Goal: Find specific page/section: Find specific page/section

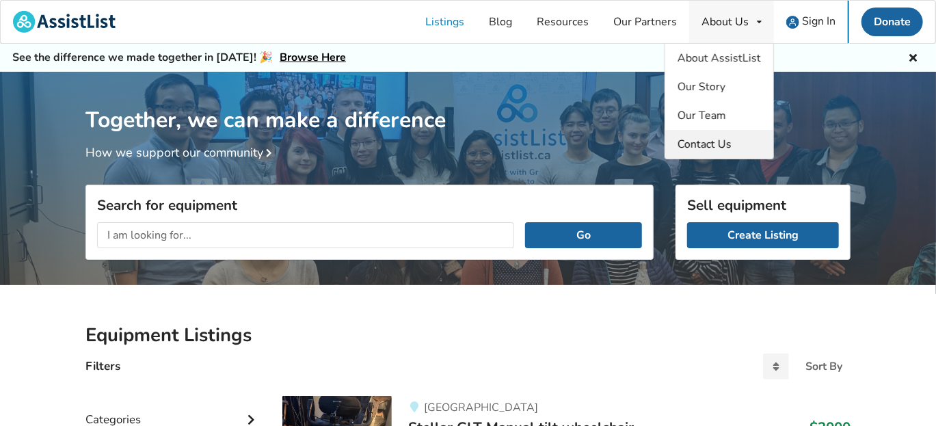
click at [723, 143] on span "Contact Us" at bounding box center [705, 144] width 54 height 15
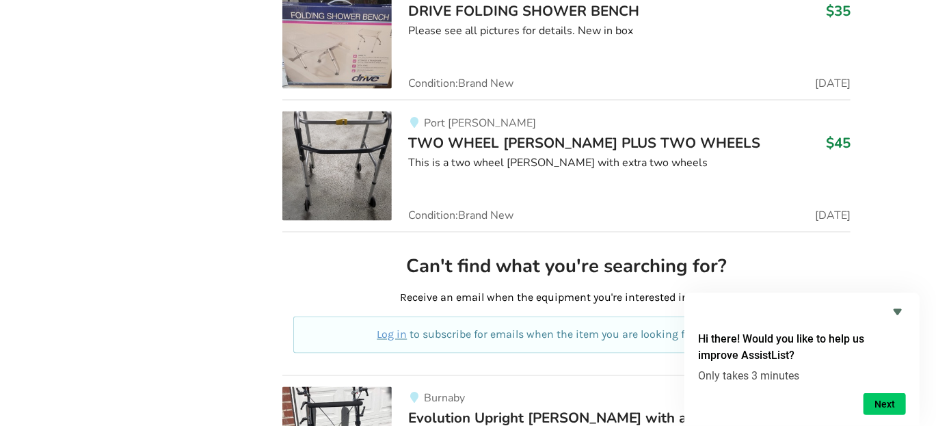
scroll to position [3528, 0]
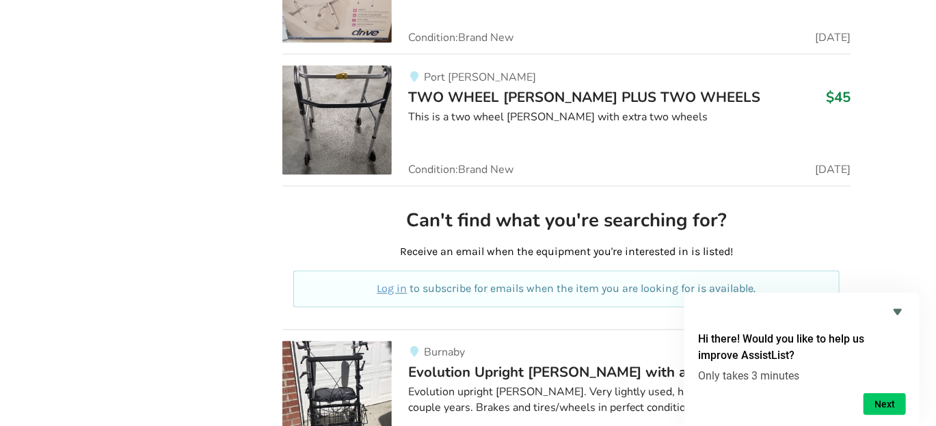
click at [460, 70] on span "Port [PERSON_NAME]" at bounding box center [480, 77] width 112 height 15
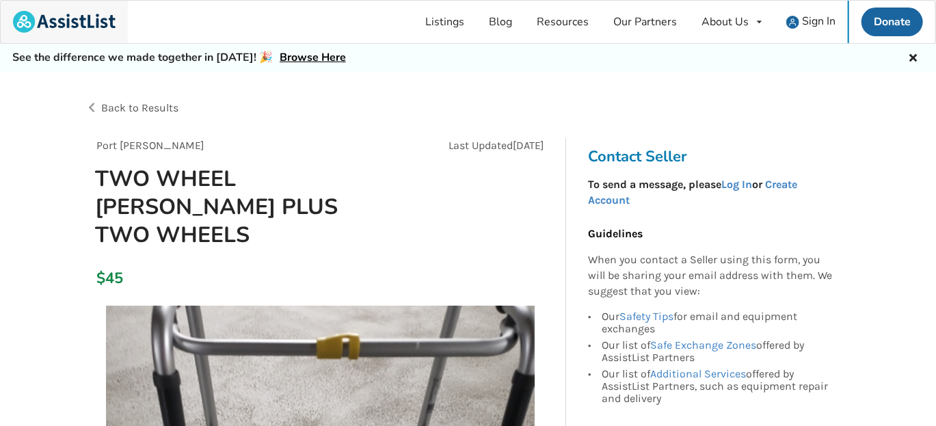
click at [81, 16] on img at bounding box center [64, 22] width 103 height 22
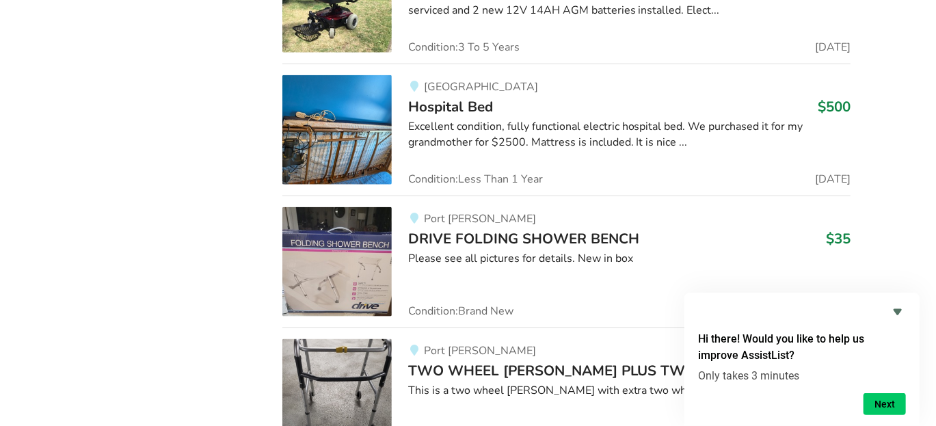
scroll to position [3392, 0]
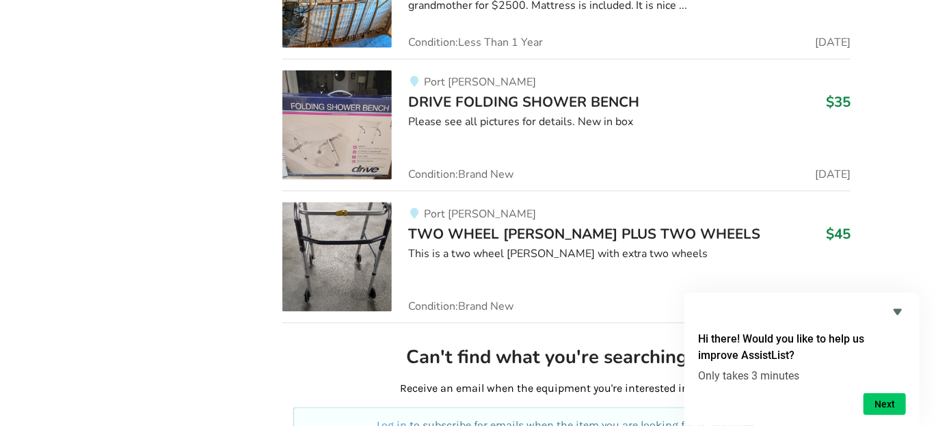
click at [348, 224] on img at bounding box center [336, 256] width 109 height 109
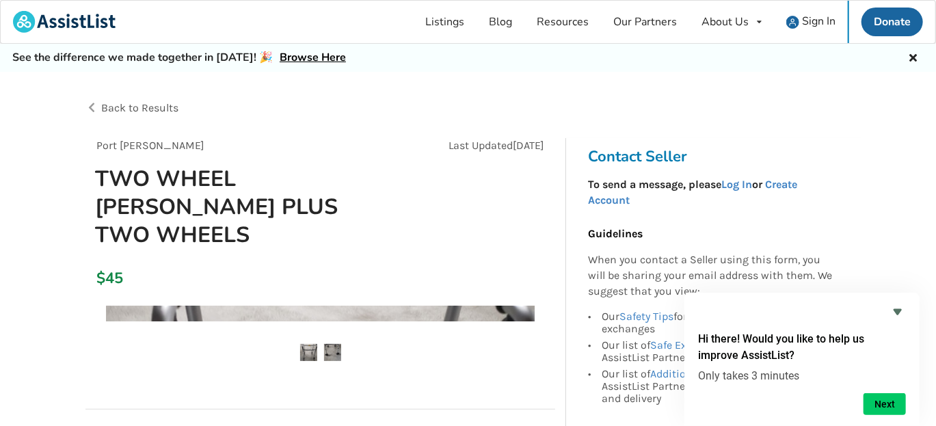
click at [348, 224] on div "Port Moody Last Updated Aug 21 TWO WHEEL WALKER PLUS TWO WHEELS" at bounding box center [320, 199] width 470 height 122
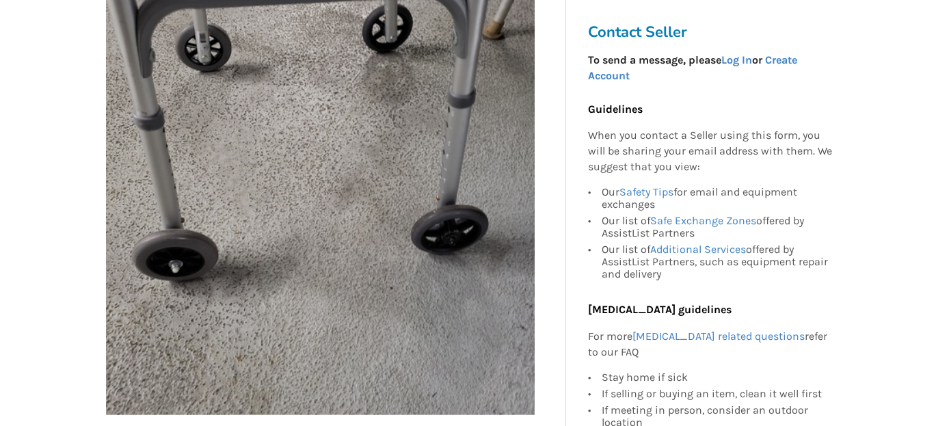
scroll to position [364, 0]
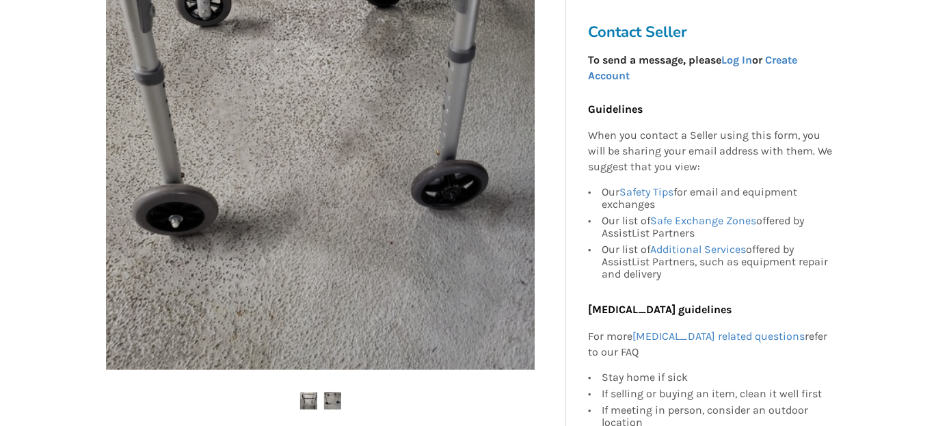
click at [314, 393] on img at bounding box center [308, 401] width 17 height 17
click at [308, 393] on img at bounding box center [308, 401] width 17 height 17
click at [310, 393] on img at bounding box center [308, 401] width 17 height 17
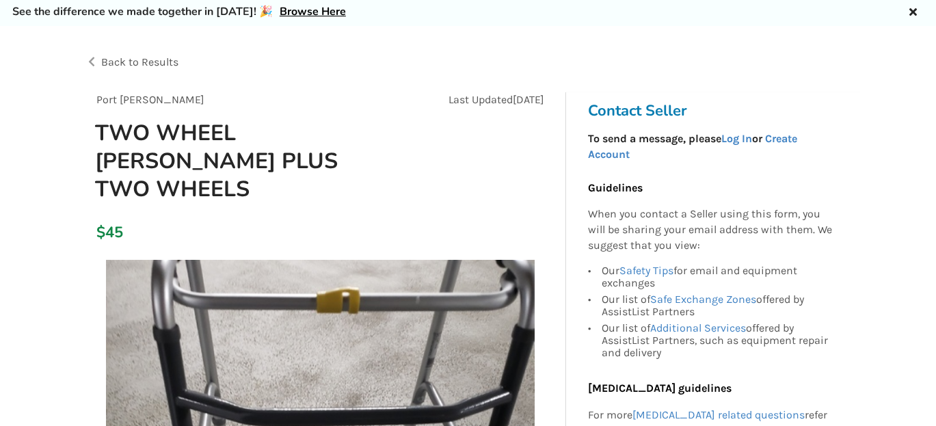
scroll to position [0, 0]
